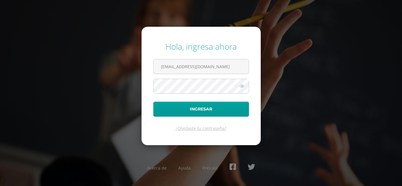
click at [222, 105] on button "Ingresar" at bounding box center [201, 109] width 96 height 15
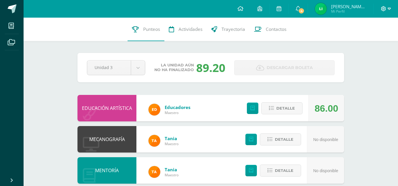
click at [384, 11] on span at bounding box center [386, 9] width 10 height 6
click at [366, 42] on span "Cerrar sesión" at bounding box center [370, 40] width 26 height 6
